Goal: Information Seeking & Learning: Understand process/instructions

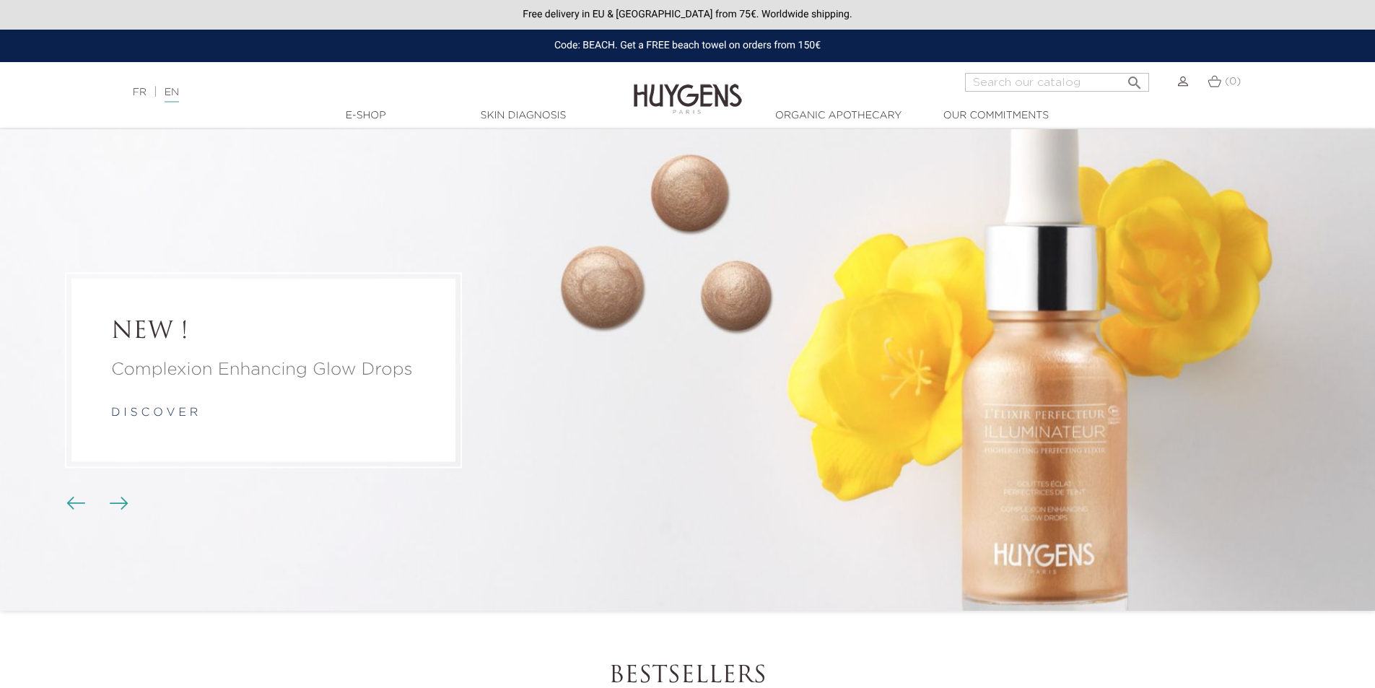
click at [542, 108] on div at bounding box center [687, 108] width 1375 height 1
click at [541, 108] on link "Skin Diagnosis" at bounding box center [523, 115] width 144 height 15
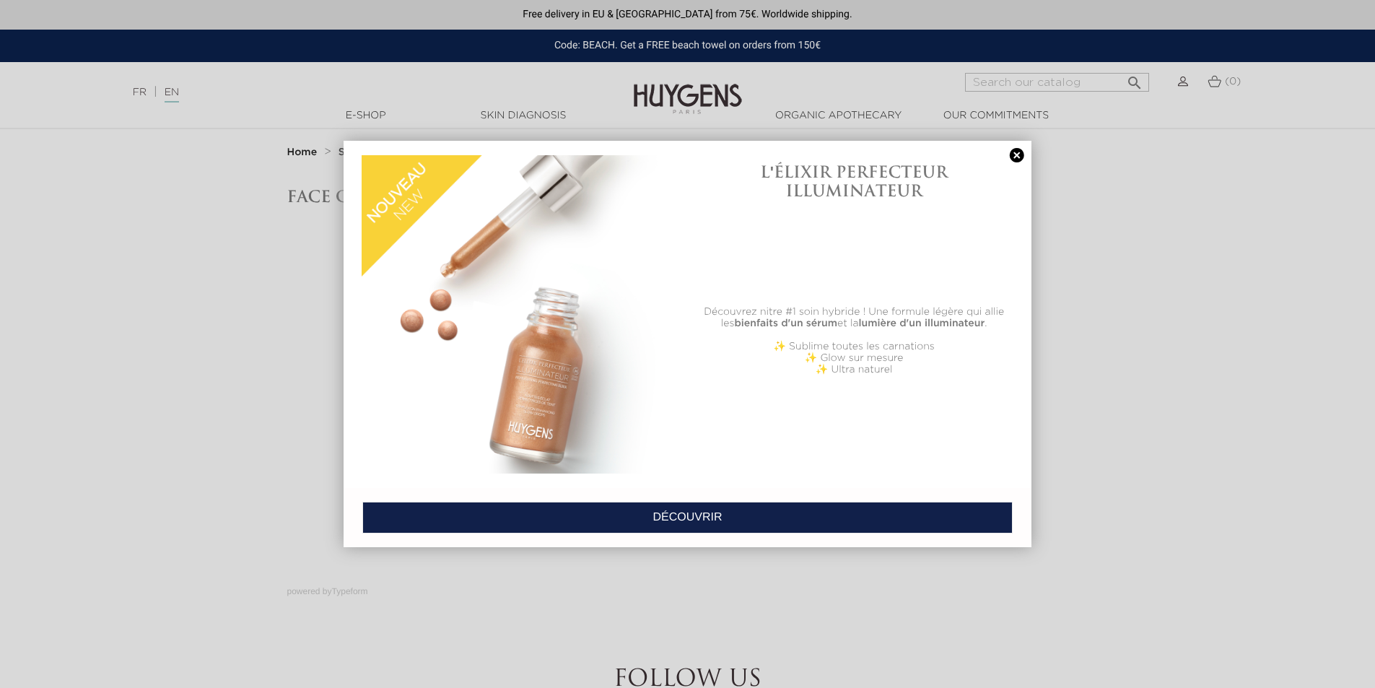
click at [1019, 157] on link at bounding box center [1017, 155] width 20 height 15
